Goal: Information Seeking & Learning: Learn about a topic

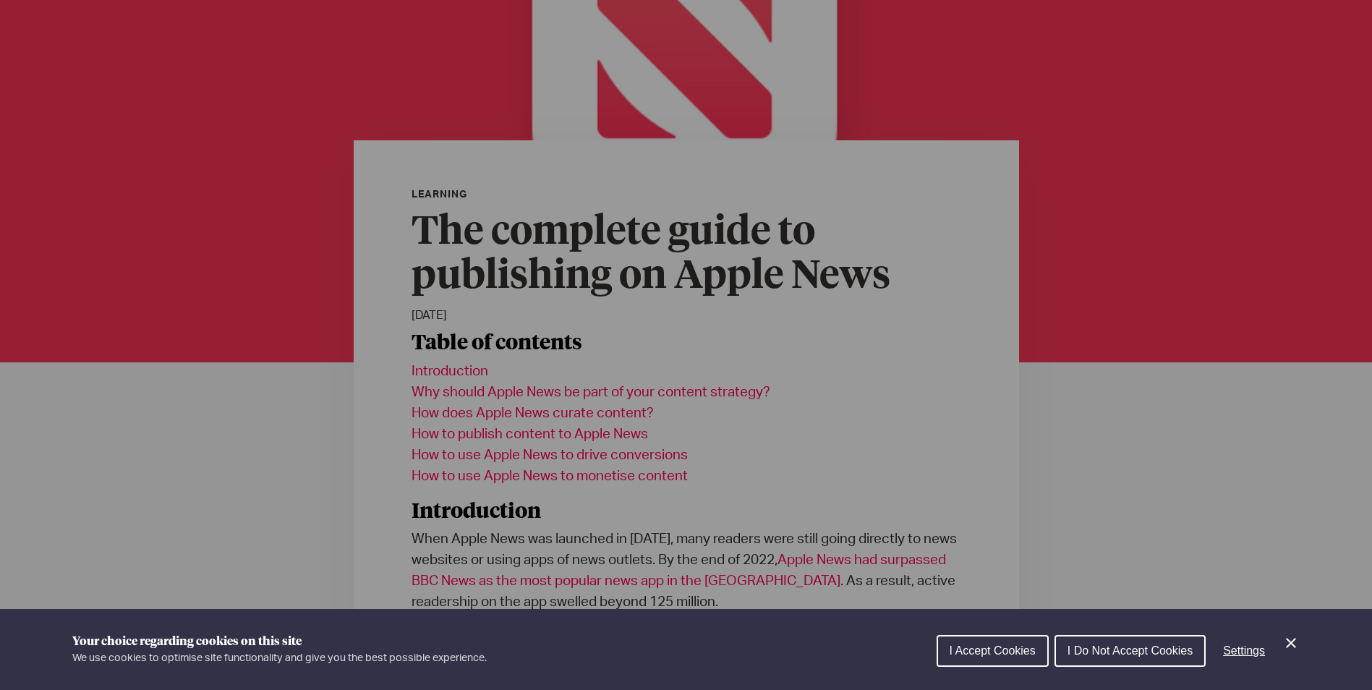
scroll to position [217, 0]
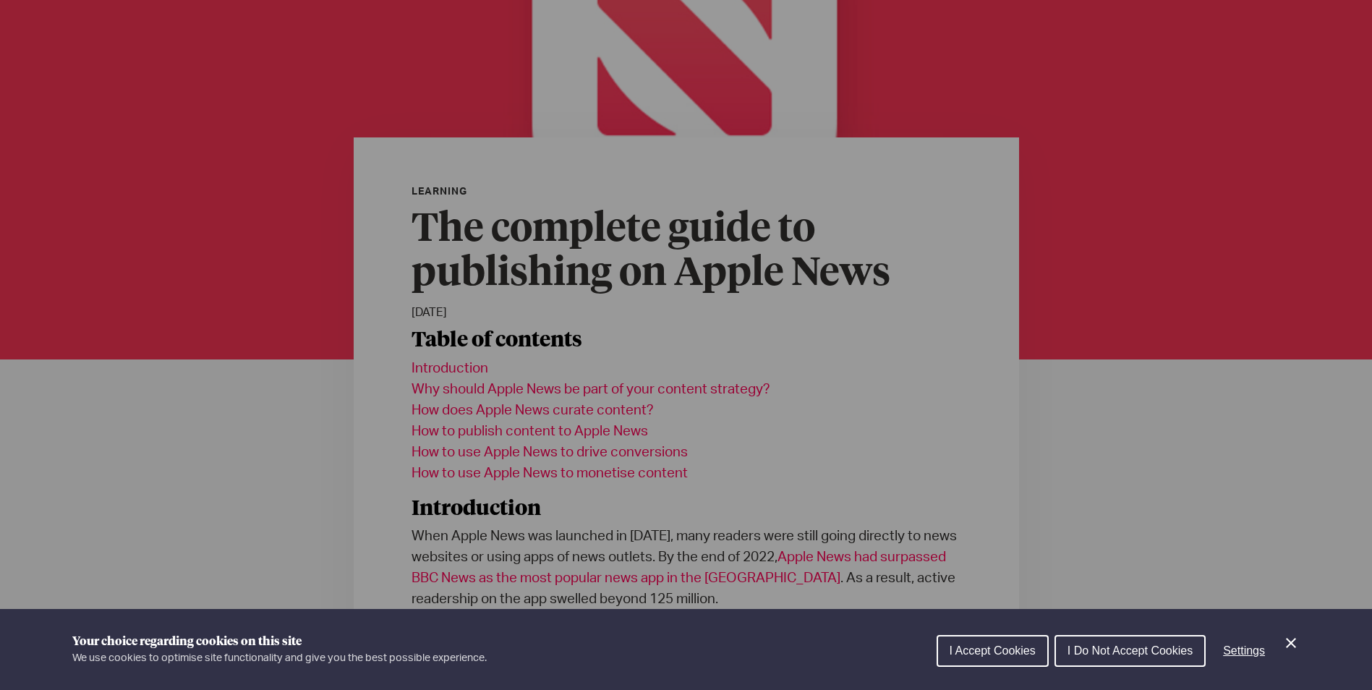
click at [1288, 641] on icon "Close Cookie Control" at bounding box center [1291, 643] width 10 height 10
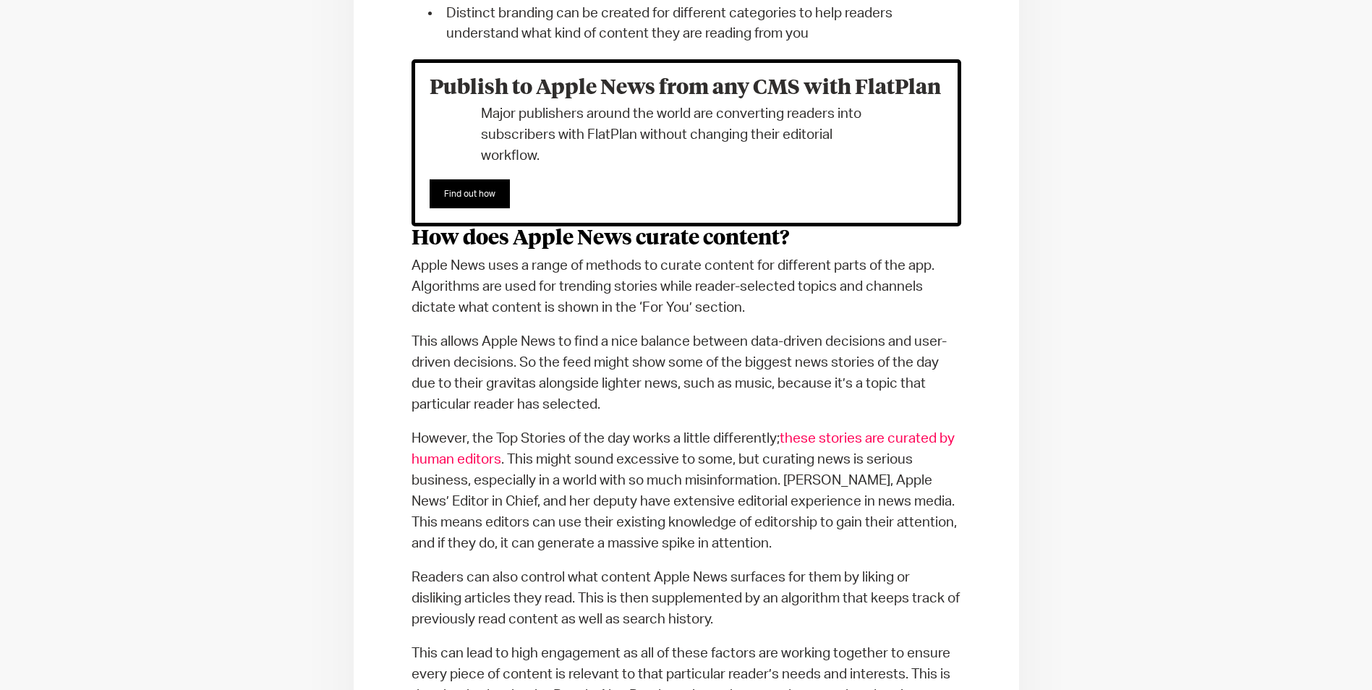
scroll to position [2459, 0]
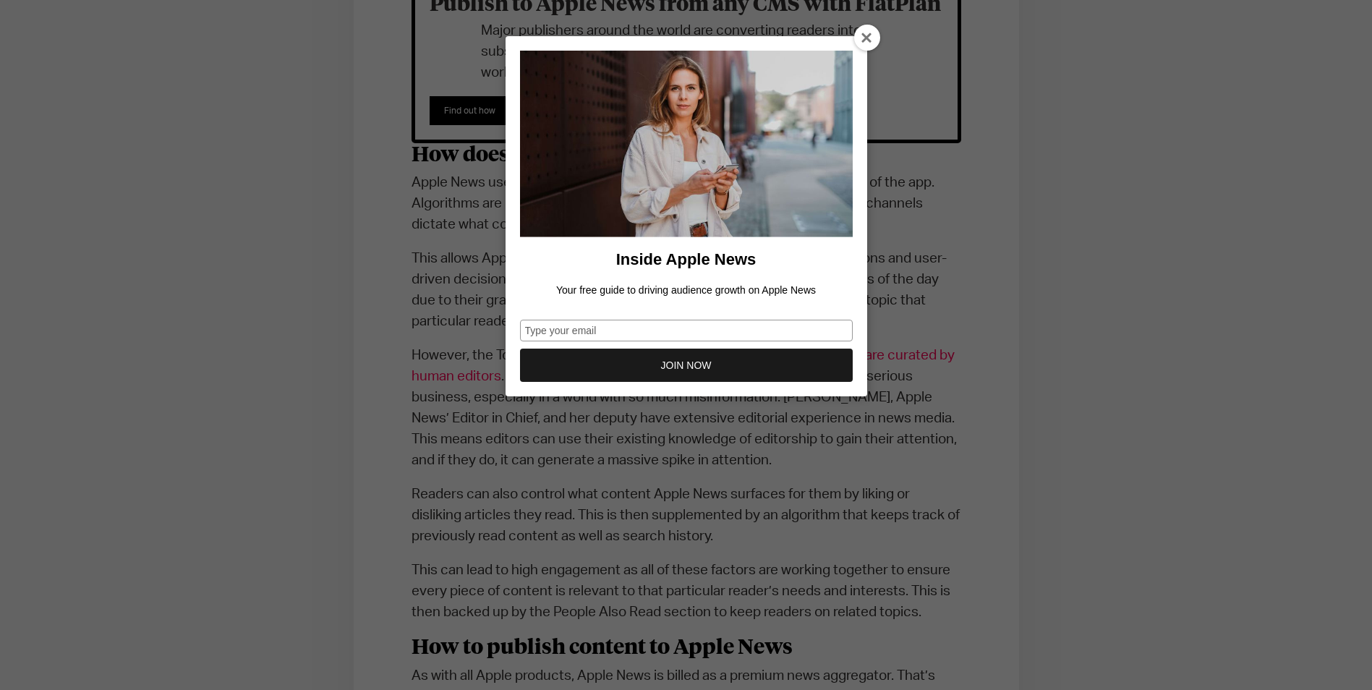
click at [864, 33] on icon at bounding box center [868, 39] width 12 height 12
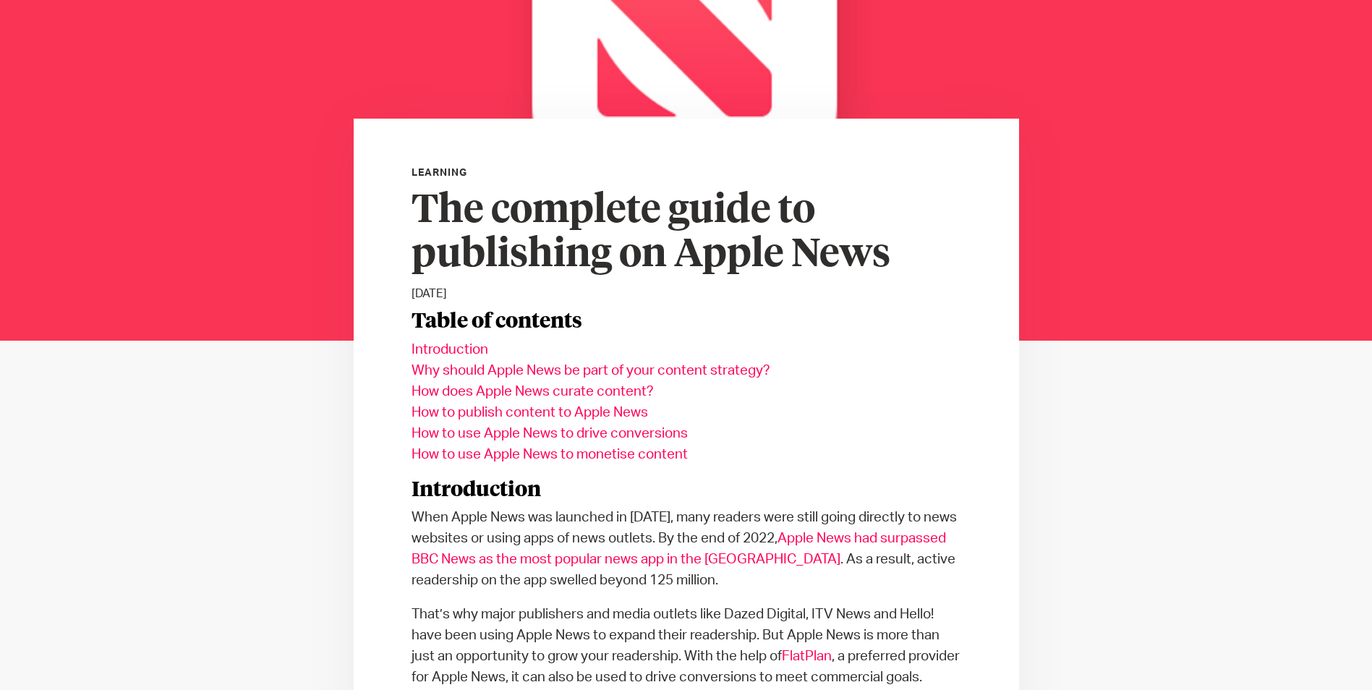
scroll to position [0, 0]
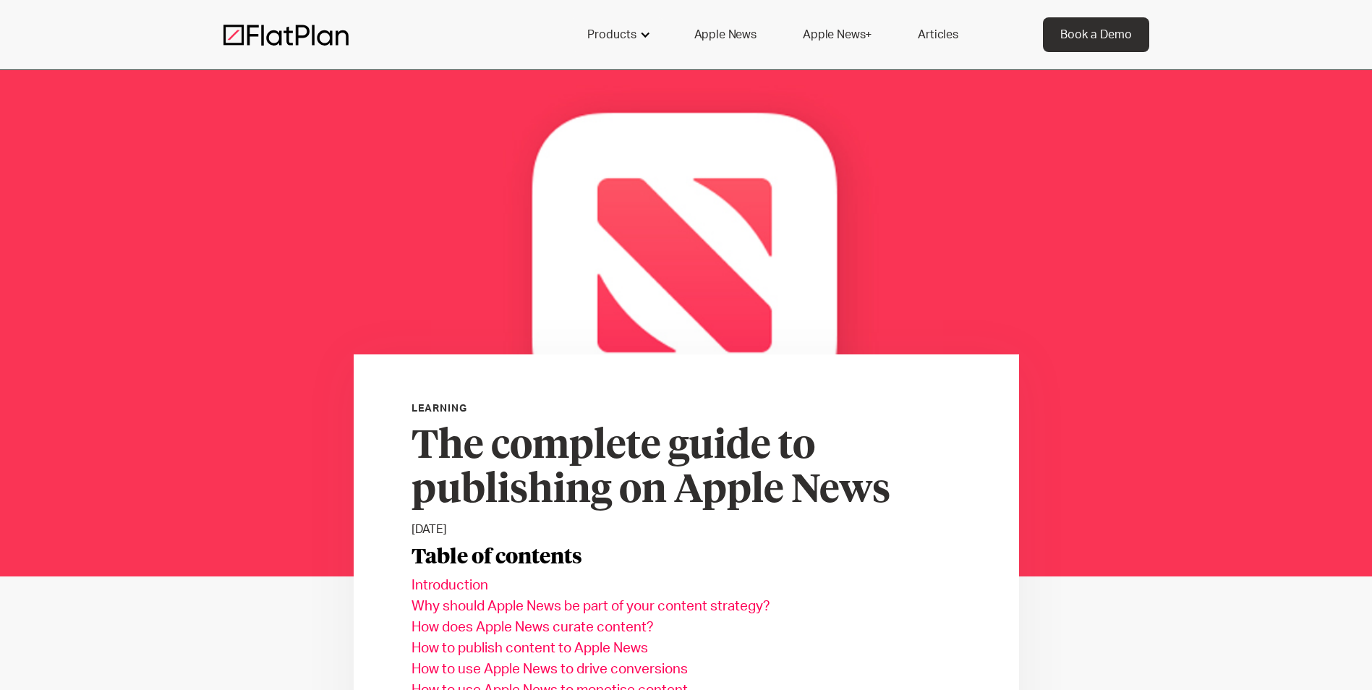
click at [626, 31] on div "Products" at bounding box center [611, 34] width 49 height 17
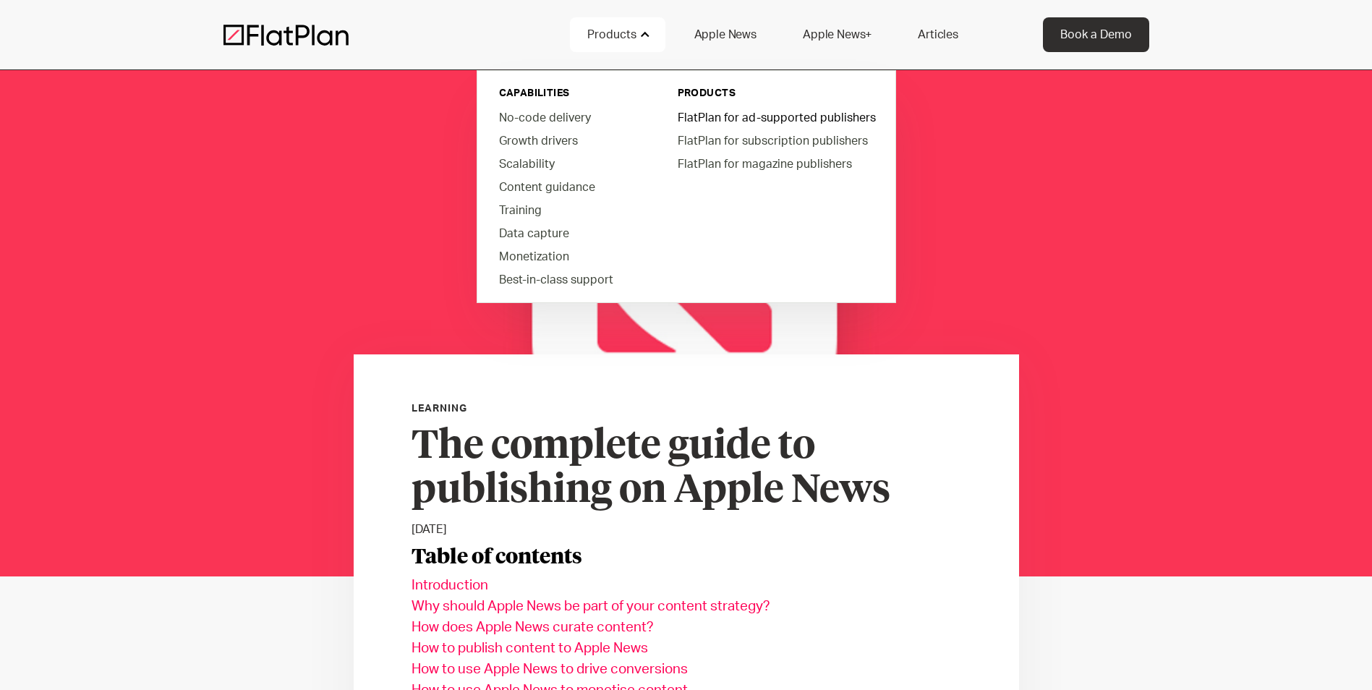
click at [702, 111] on link "FlatPlan for ad-supported publishers" at bounding box center [775, 117] width 219 height 23
click at [766, 142] on link "FlatPlan for subscription publishers" at bounding box center [775, 140] width 219 height 23
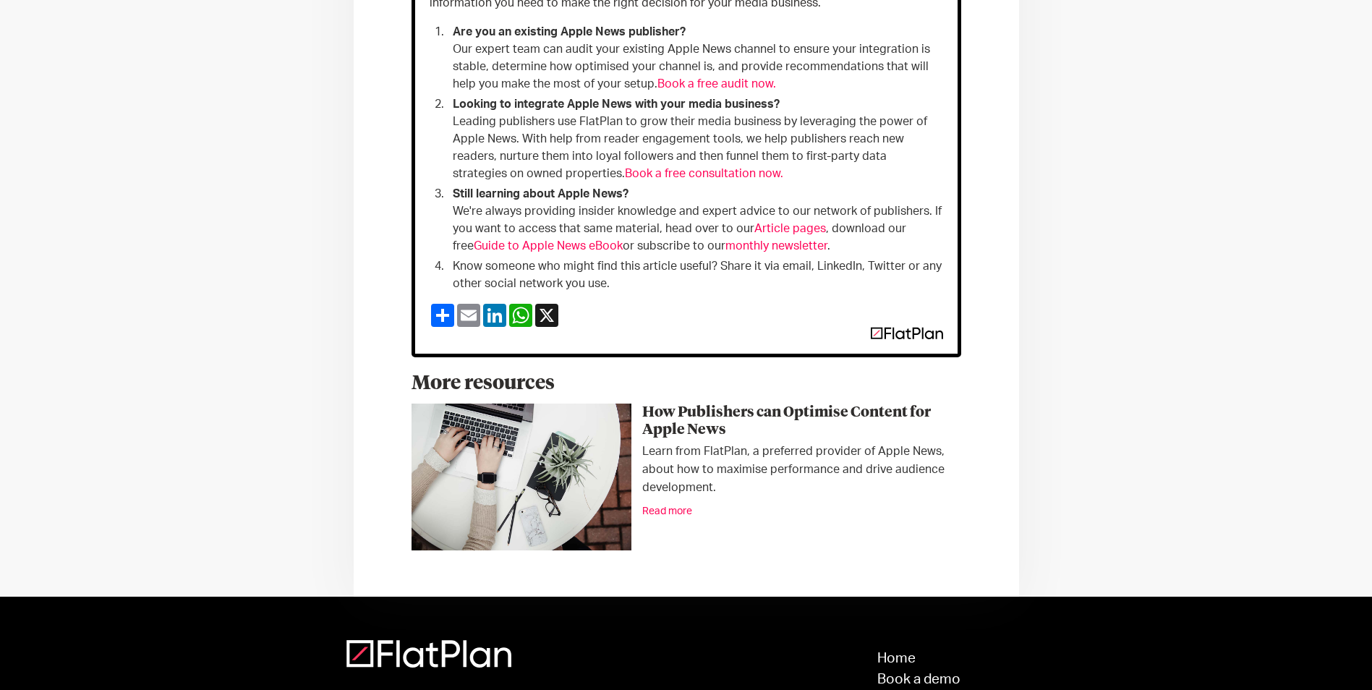
scroll to position [6500, 0]
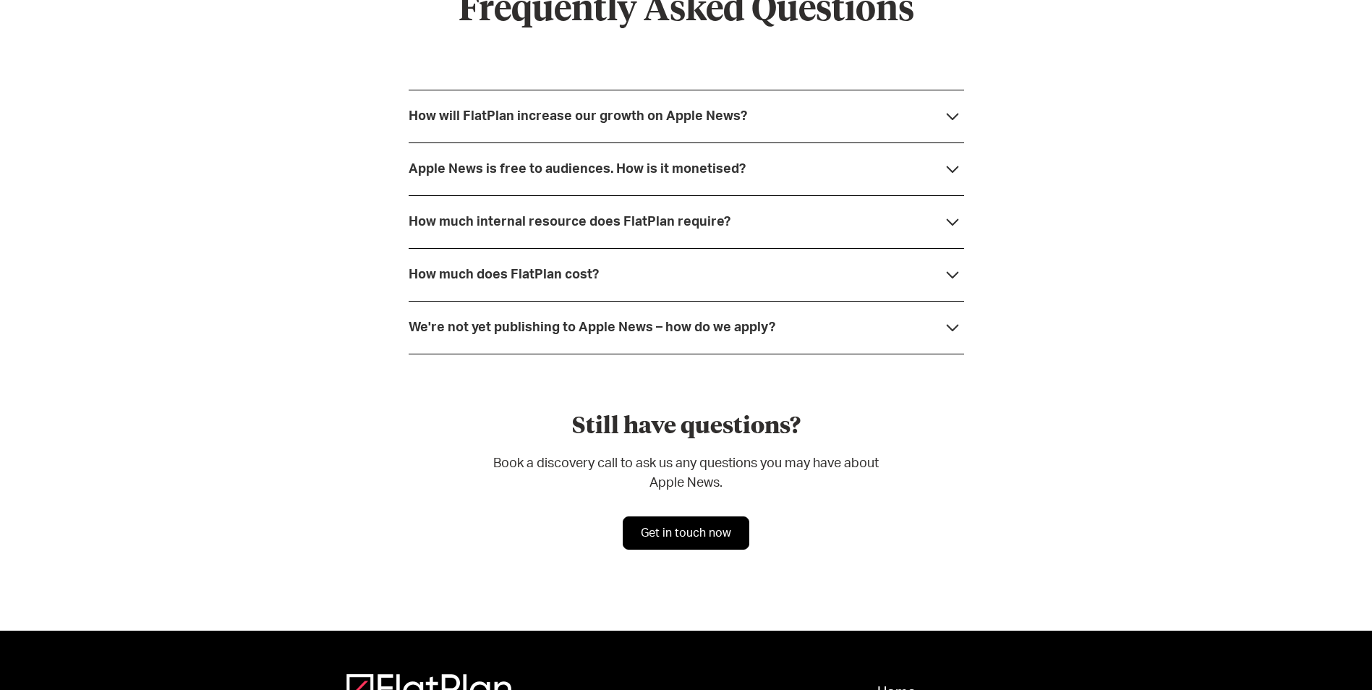
scroll to position [4119, 0]
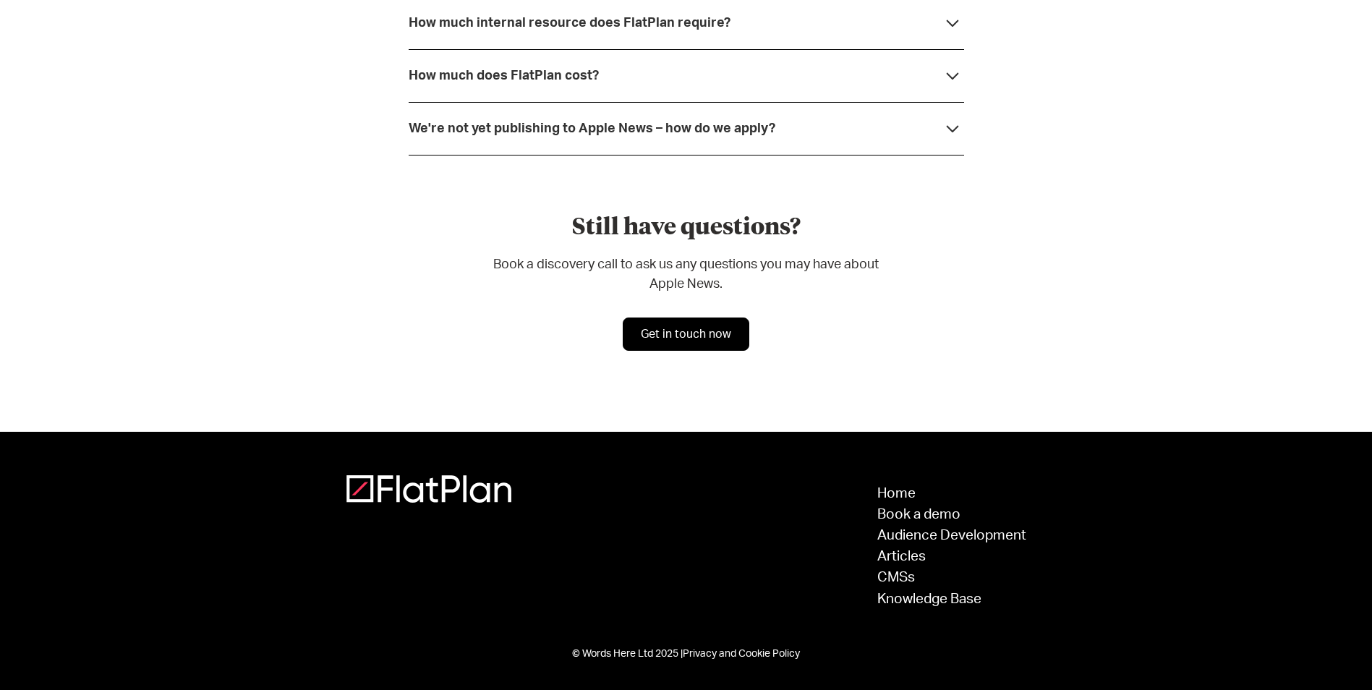
click at [957, 80] on icon at bounding box center [952, 75] width 23 height 23
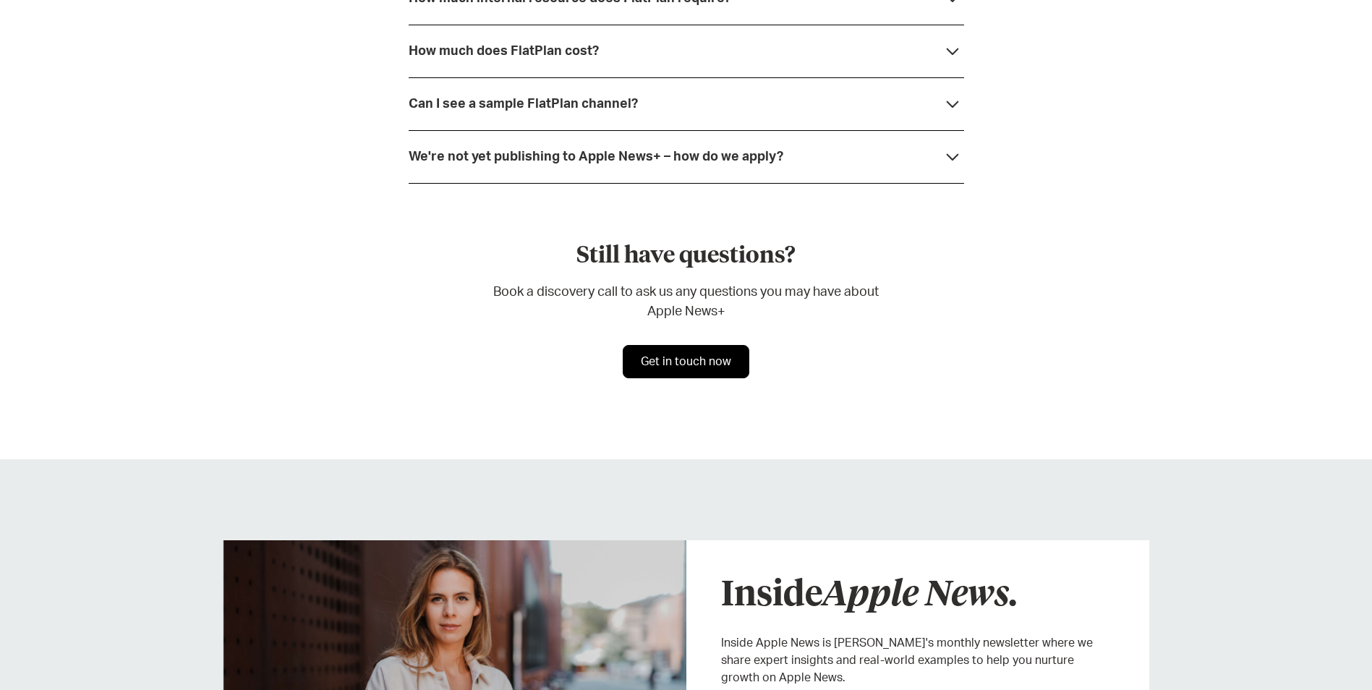
scroll to position [5570, 0]
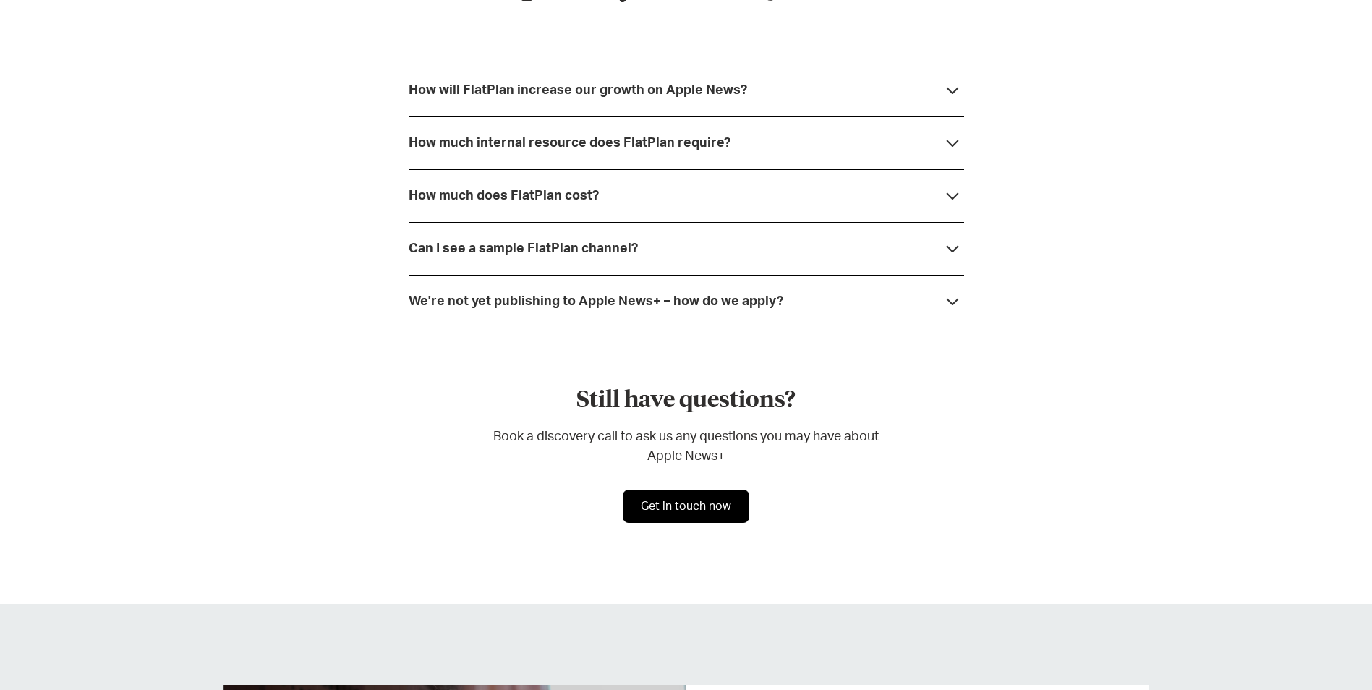
click at [955, 184] on icon at bounding box center [952, 195] width 23 height 23
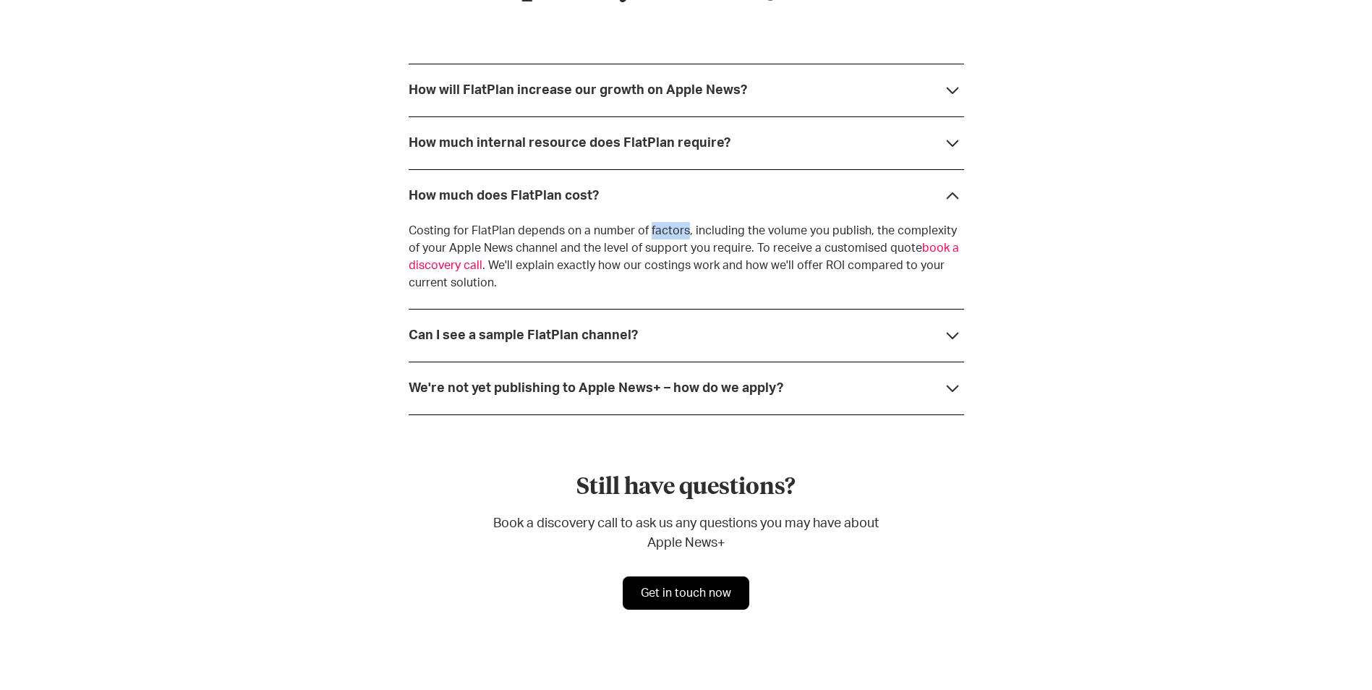
drag, startPoint x: 644, startPoint y: 211, endPoint x: 683, endPoint y: 219, distance: 39.9
click at [683, 222] on p "Costing for FlatPlan depends on a number of factors, including the volume you p…" at bounding box center [687, 256] width 556 height 69
